Goal: Download file/media

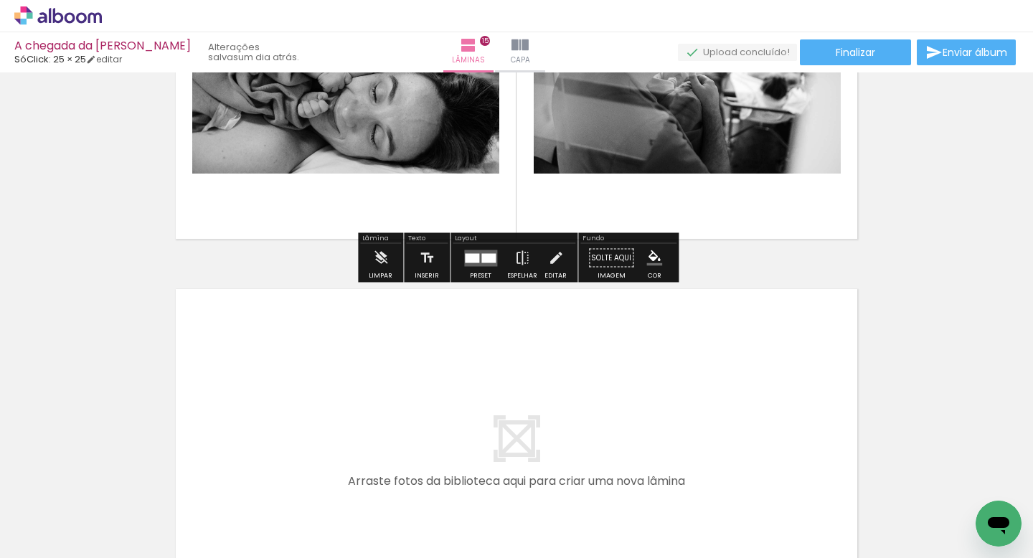
scroll to position [5825, 0]
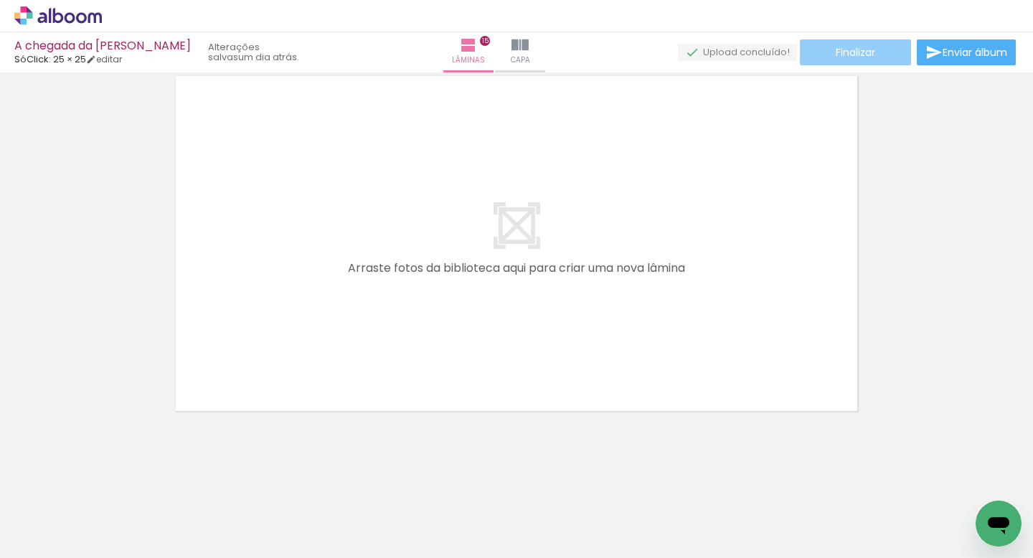
click at [844, 49] on span "Finalizar" at bounding box center [855, 52] width 39 height 10
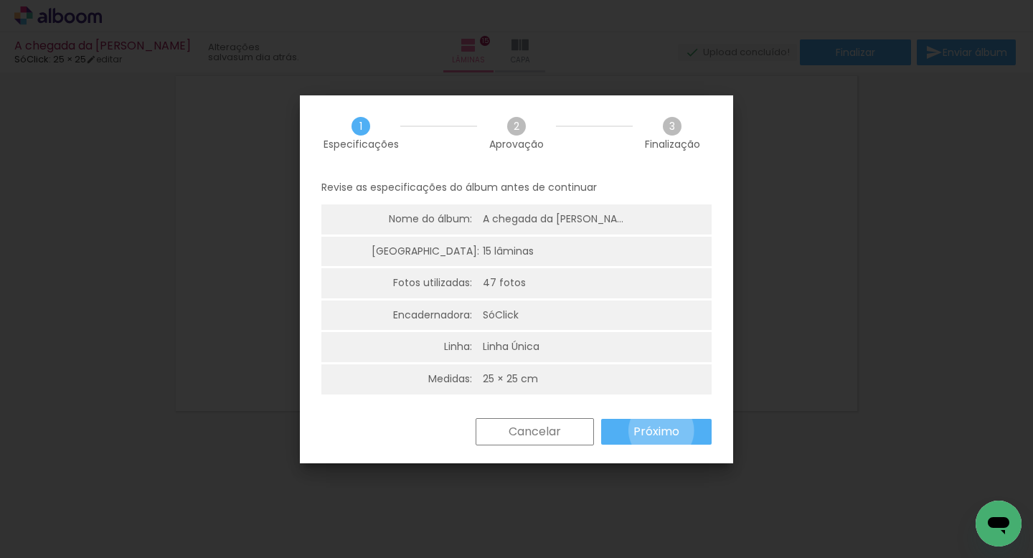
click at [0, 0] on slot "Próximo" at bounding box center [0, 0] width 0 height 0
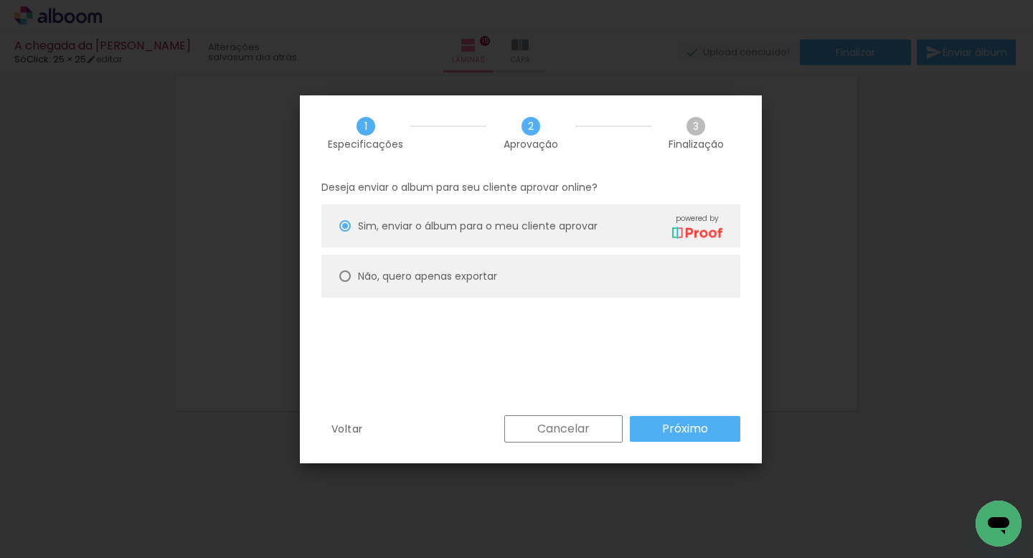
click at [0, 0] on slot "Não, quero apenas exportar" at bounding box center [0, 0] width 0 height 0
type paper-radio-button "on"
click at [0, 0] on slot "Próximo" at bounding box center [0, 0] width 0 height 0
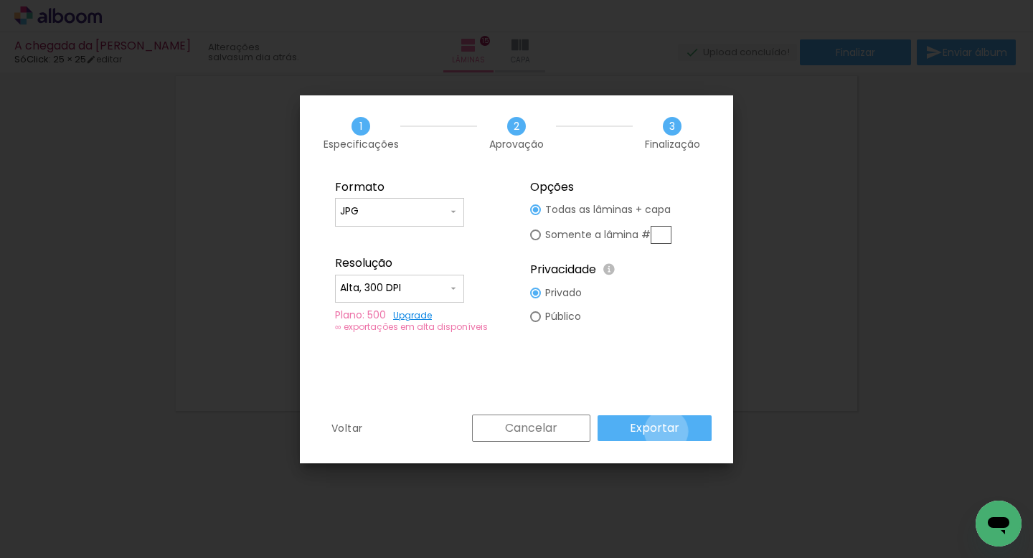
click at [0, 0] on slot "Exportar" at bounding box center [0, 0] width 0 height 0
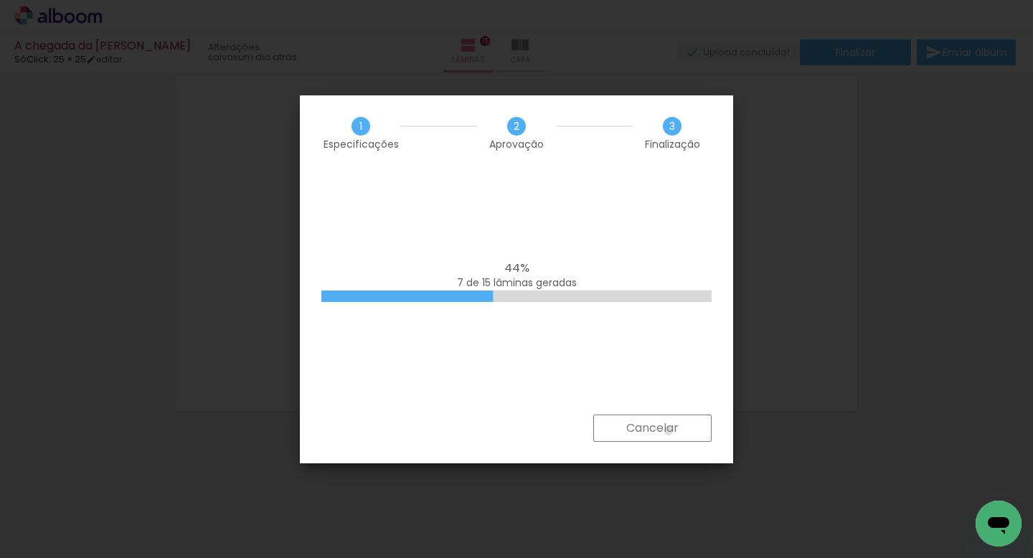
click at [0, 0] on slot "Cancelar" at bounding box center [0, 0] width 0 height 0
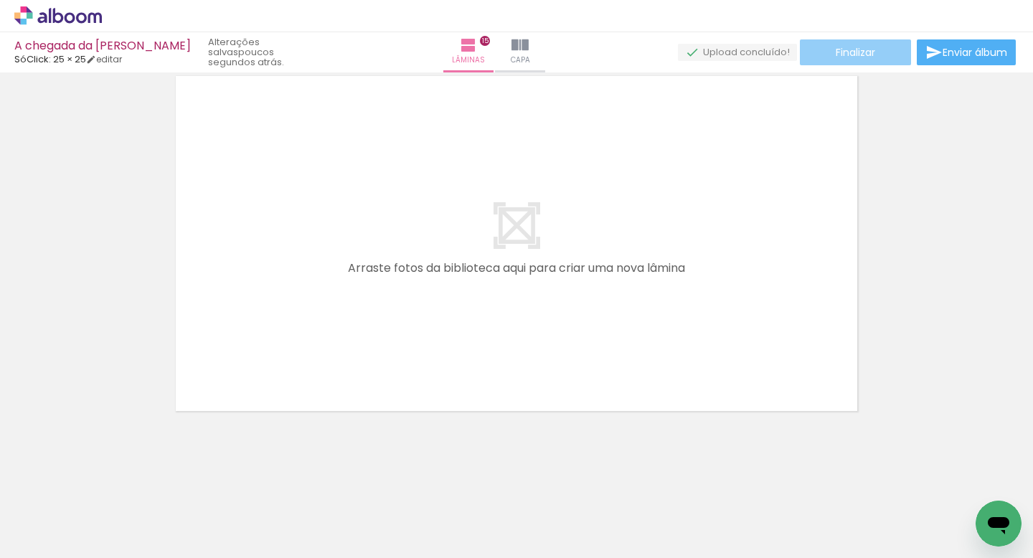
click at [840, 53] on span "Finalizar" at bounding box center [855, 52] width 39 height 10
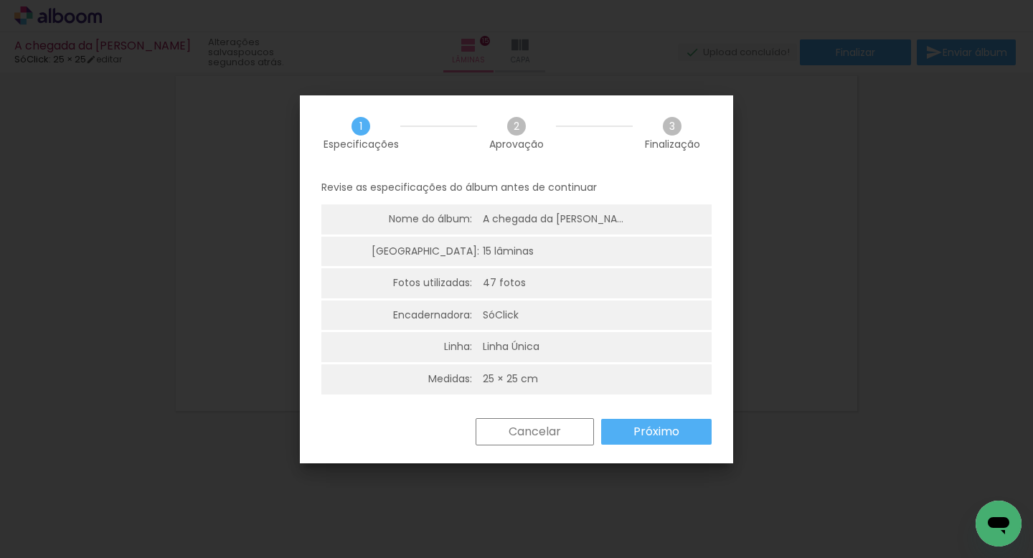
click at [662, 413] on div "Revise as especificações do álbum antes de continuar Nome do álbum: A chegada d…" at bounding box center [516, 295] width 433 height 248
click at [0, 0] on slot "Próximo" at bounding box center [0, 0] width 0 height 0
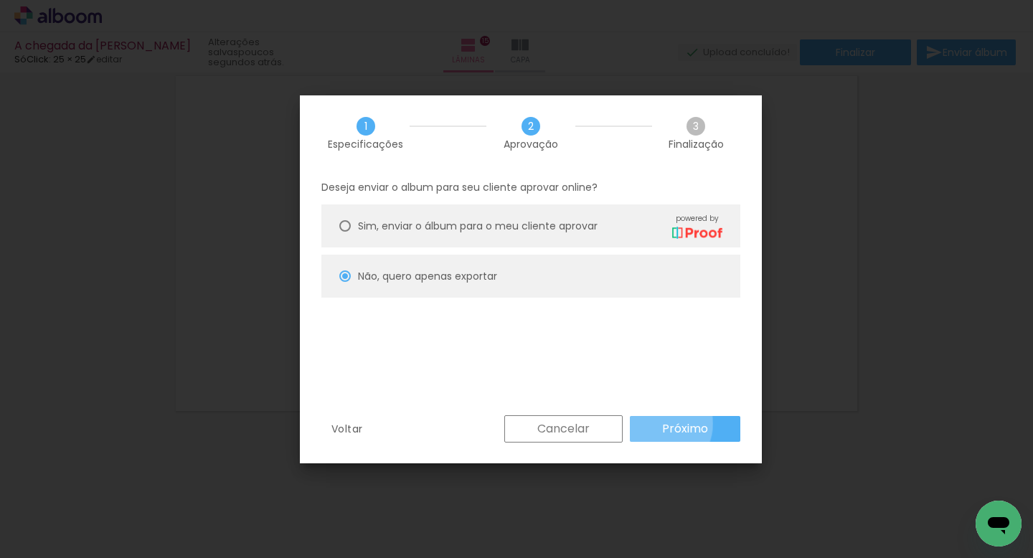
click at [657, 423] on paper-button "Próximo" at bounding box center [685, 429] width 111 height 26
type input "Alta, 300 DPI"
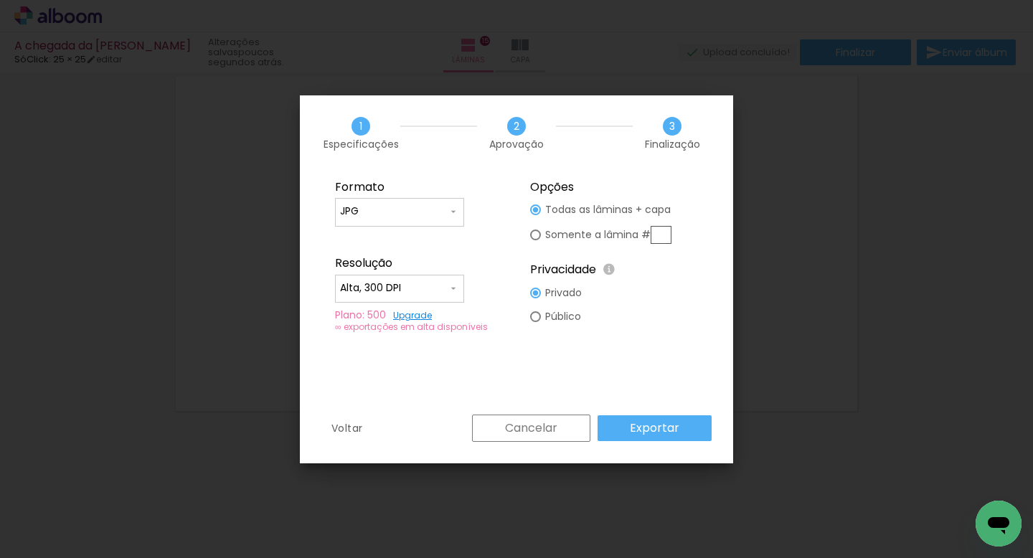
click at [0, 0] on slot "Exportar" at bounding box center [0, 0] width 0 height 0
click at [631, 437] on paper-button "Exportar" at bounding box center [655, 428] width 114 height 26
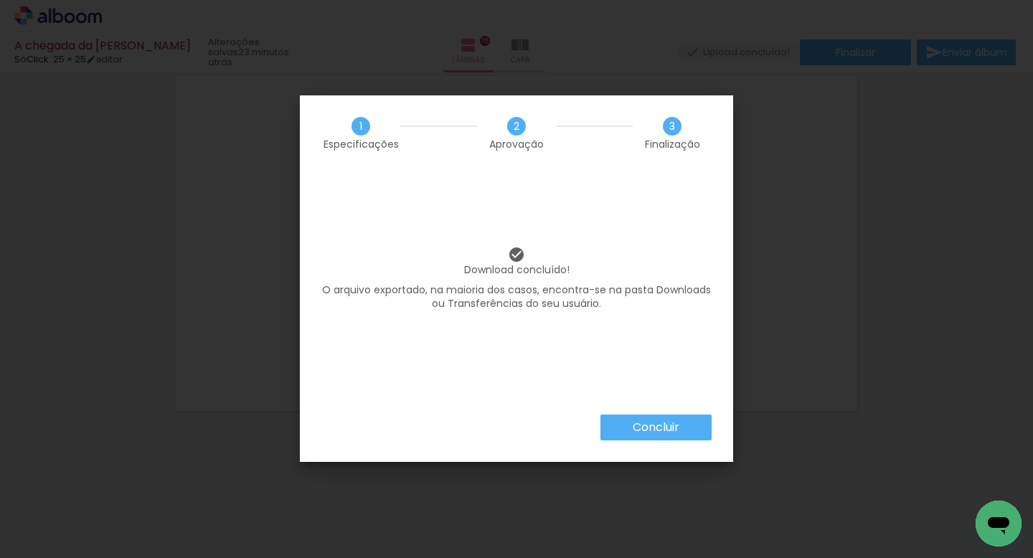
scroll to position [0, 2441]
click at [624, 428] on paper-button "Concluir" at bounding box center [656, 428] width 111 height 26
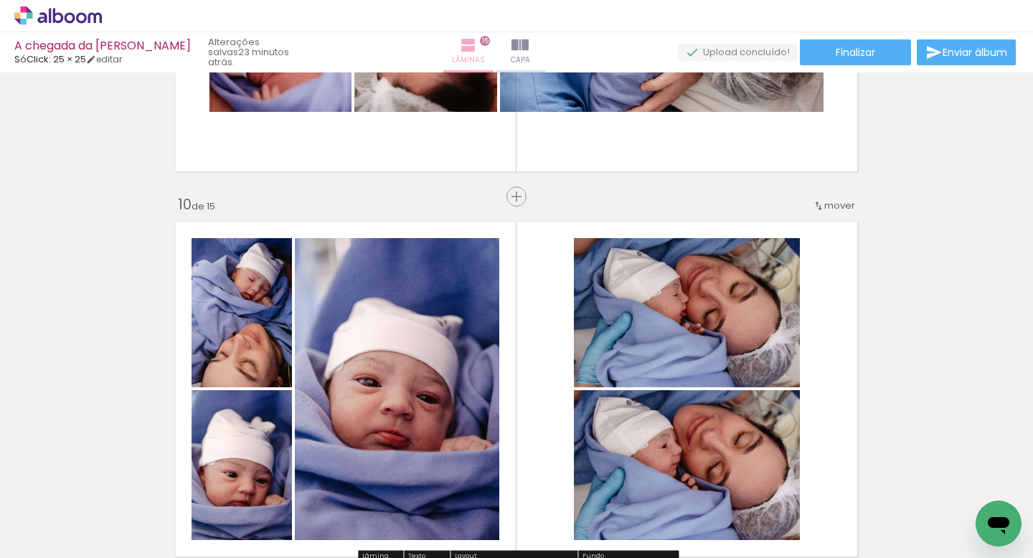
scroll to position [3198, 0]
